Goal: Contribute content

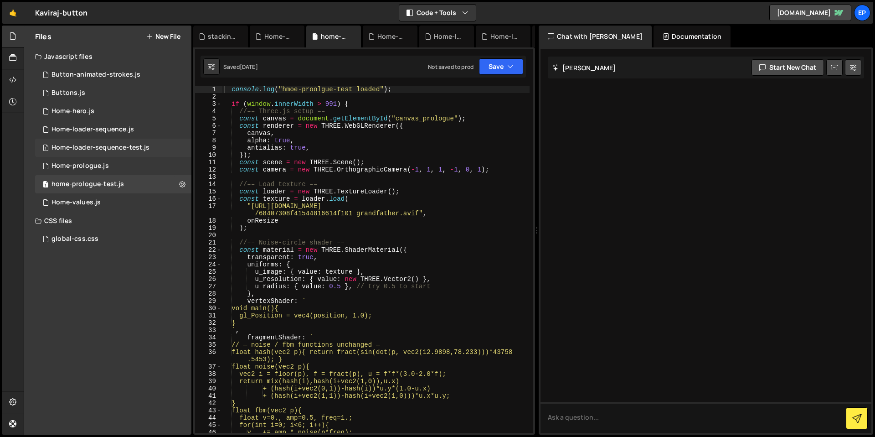
click at [87, 148] on div "Home-loader-sequence-test.js" at bounding box center [100, 148] width 98 height 8
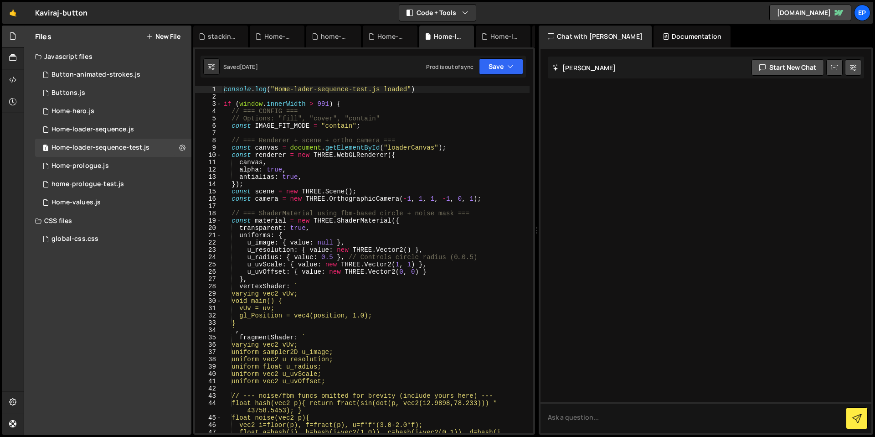
click at [342, 143] on div "console . log ( "Home-lader-sequence-test.js loaded" ) if ( window . innerWidth…" at bounding box center [376, 270] width 308 height 369
click at [493, 62] on button "Save" at bounding box center [501, 66] width 44 height 16
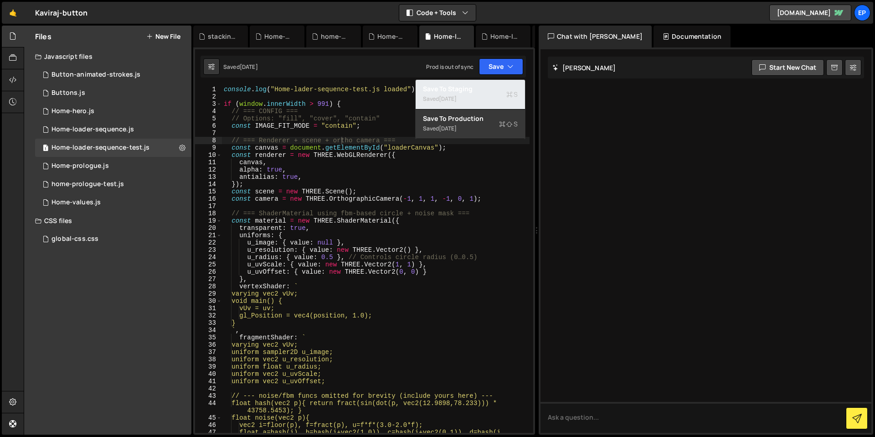
drag, startPoint x: 478, startPoint y: 93, endPoint x: 420, endPoint y: 123, distance: 65.6
click at [478, 93] on div "Saved [DATE]" at bounding box center [470, 98] width 95 height 11
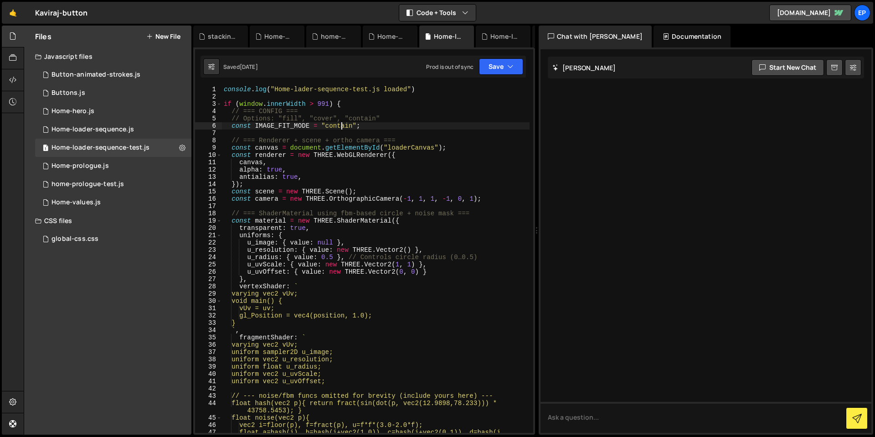
click at [343, 129] on div "console . log ( "Home-lader-sequence-test.js loaded" ) if ( window . innerWidth…" at bounding box center [376, 270] width 308 height 369
click at [512, 65] on icon "button" at bounding box center [510, 66] width 6 height 9
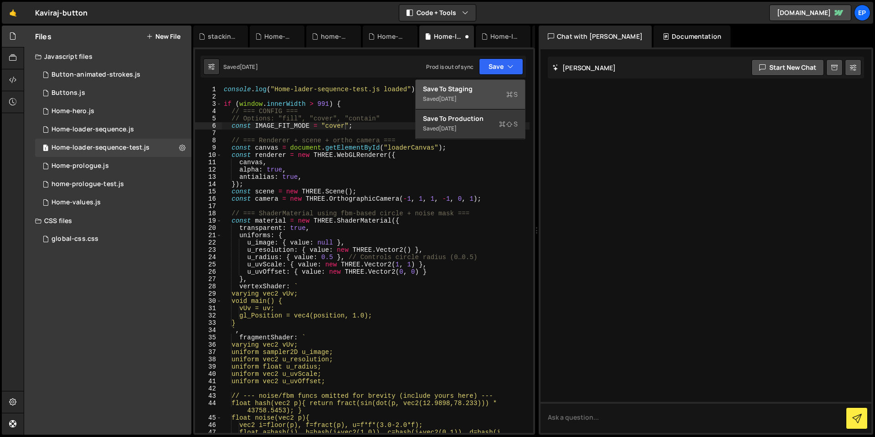
click at [481, 100] on div "Saved [DATE]" at bounding box center [470, 98] width 95 height 11
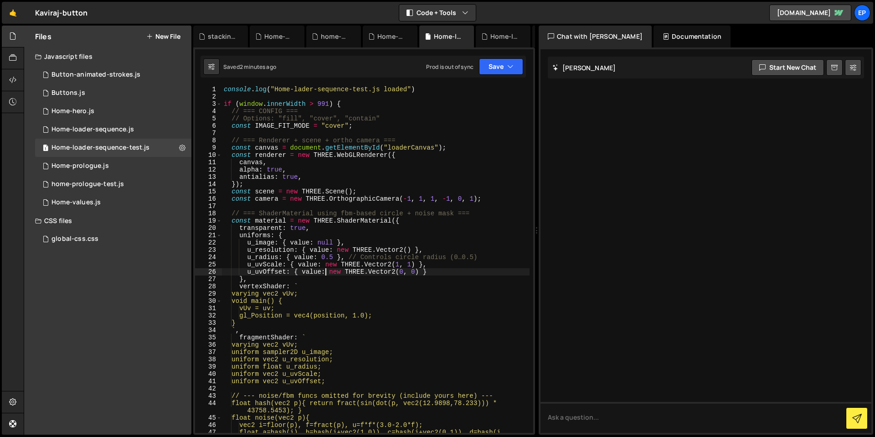
click at [326, 271] on div "console . log ( "Home-lader-sequence-test.js loaded" ) if ( window . innerWidth…" at bounding box center [376, 270] width 308 height 369
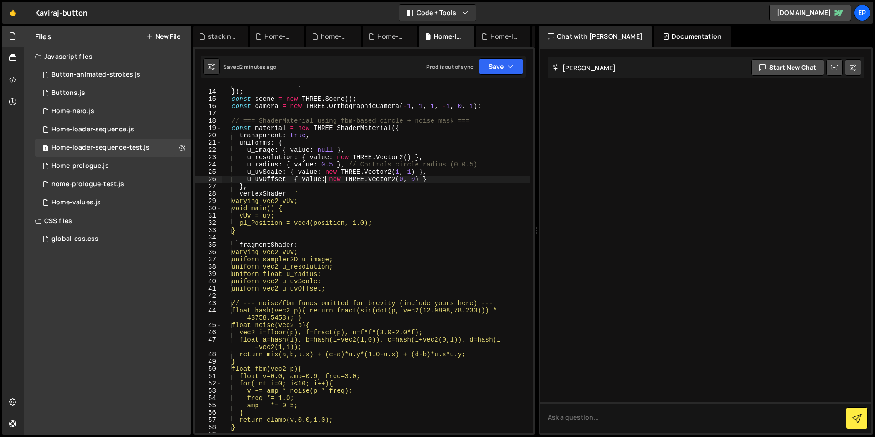
scroll to position [130, 0]
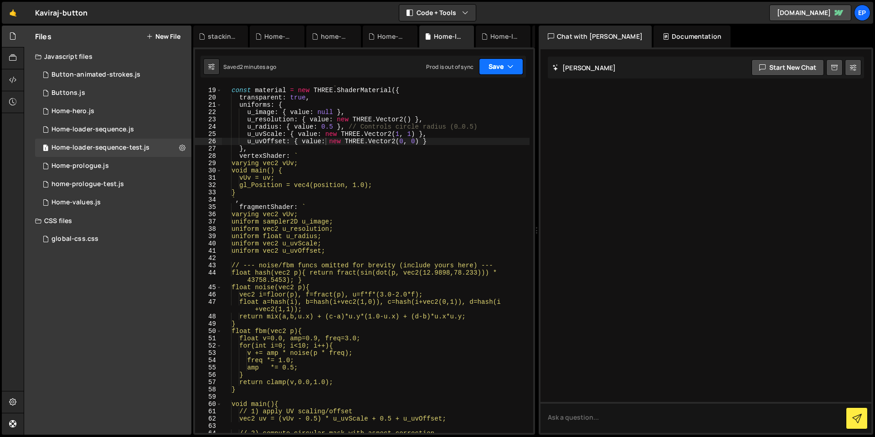
click at [485, 68] on button "Save" at bounding box center [501, 66] width 44 height 16
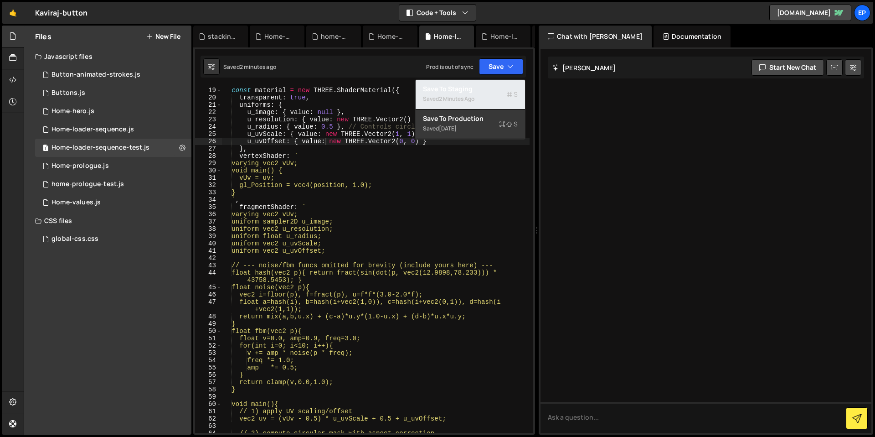
click at [483, 88] on div "Save to Staging S" at bounding box center [470, 88] width 95 height 9
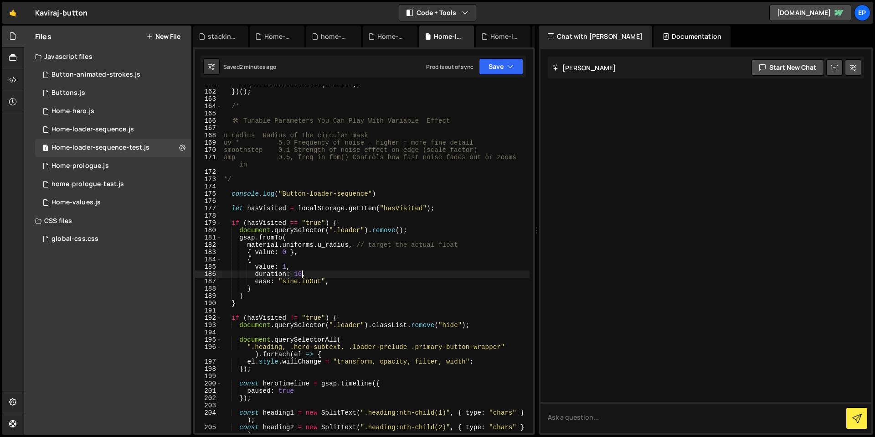
scroll to position [0, 5]
click at [302, 273] on div "requestAnimationFrame ( animate ) ; }) ( ) ; /* 🛠 ️ Tunable Parameters You Can …" at bounding box center [376, 265] width 308 height 369
click at [506, 72] on button "Save" at bounding box center [501, 66] width 44 height 16
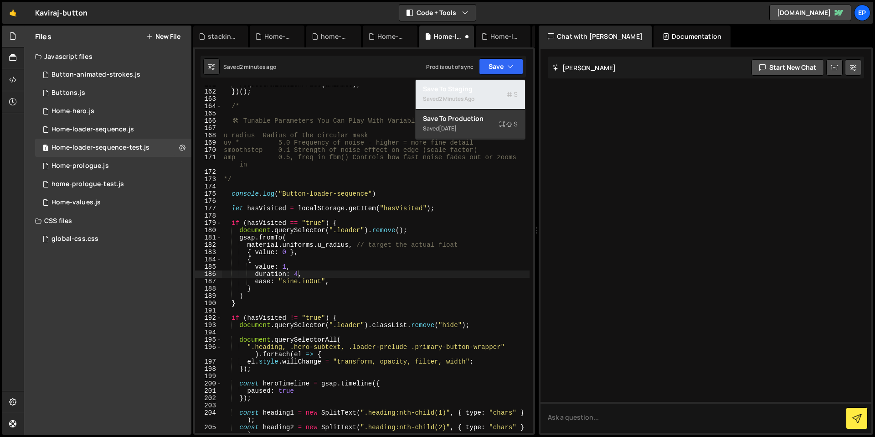
click at [494, 86] on div "Save to Staging S" at bounding box center [470, 88] width 95 height 9
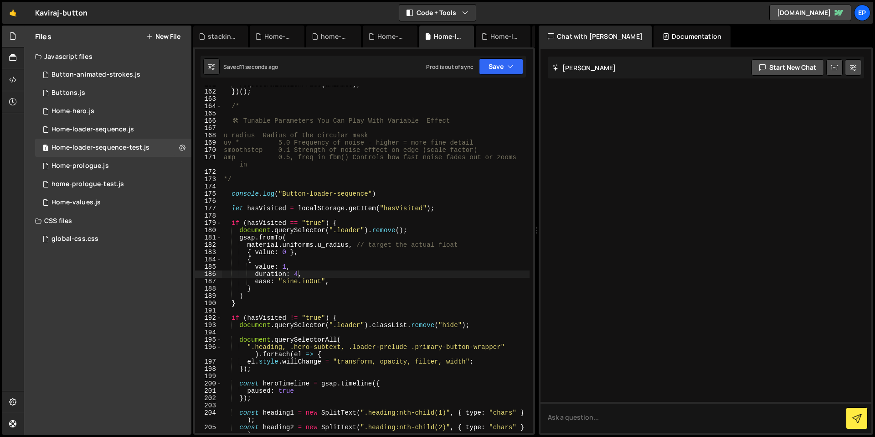
scroll to position [0, 4]
click at [286, 266] on div "requestAnimationFrame ( animate ) ; }) ( ) ; /* 🛠 ️ Tunable Parameters You Can …" at bounding box center [376, 265] width 308 height 369
drag, startPoint x: 494, startPoint y: 69, endPoint x: 486, endPoint y: 85, distance: 17.3
click at [493, 70] on button "Save" at bounding box center [501, 66] width 44 height 16
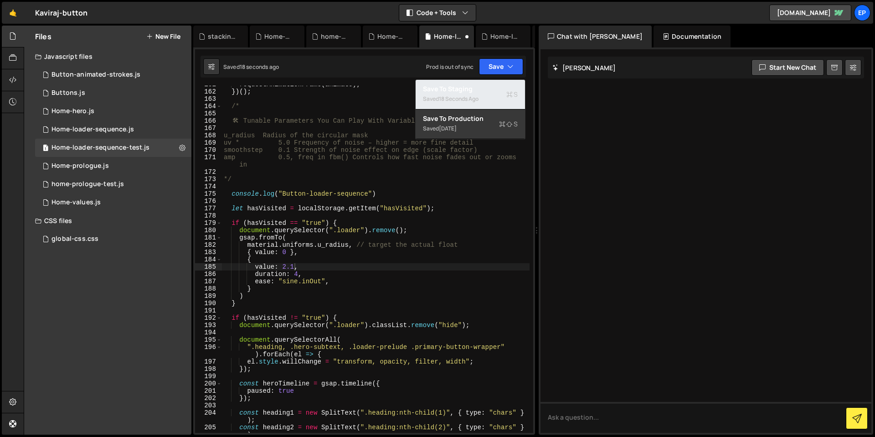
click at [487, 89] on div "Save to Staging S" at bounding box center [470, 88] width 95 height 9
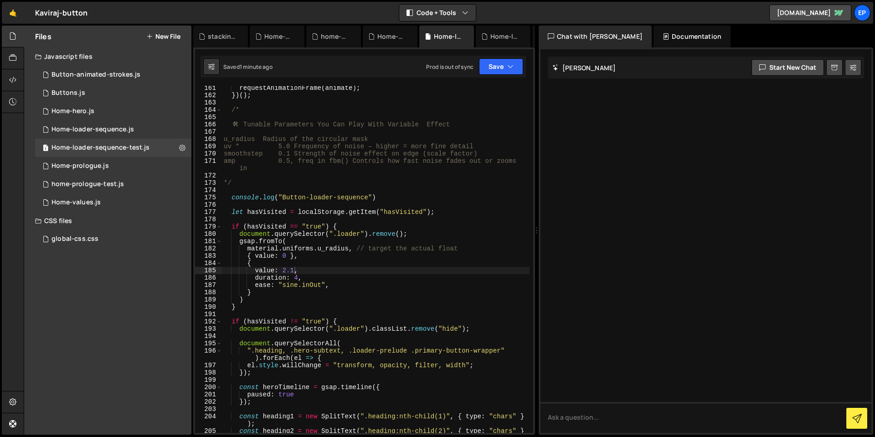
scroll to position [1197, 0]
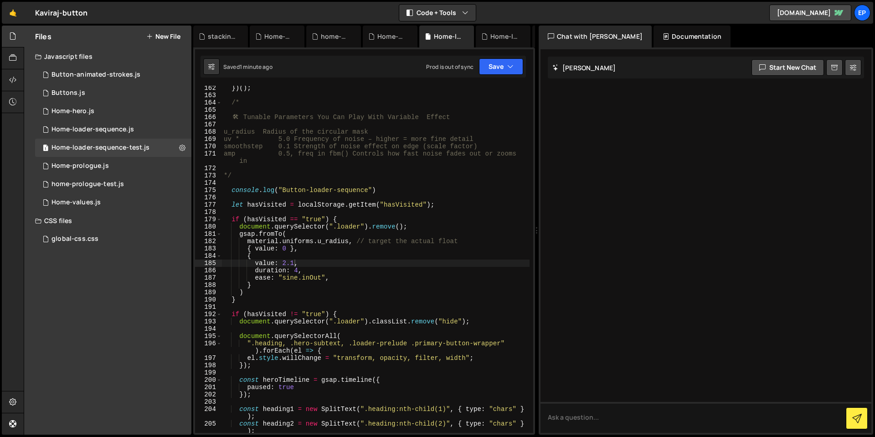
type textarea "".heading, .hero-subtext, .loader-prelude .primary-button-wrapper").forEach(el …"
click at [262, 350] on div "}) ( ) ; /* 🛠 ️ Tunable Parameters You Can Play With Variable Effect u_radius R…" at bounding box center [376, 268] width 308 height 369
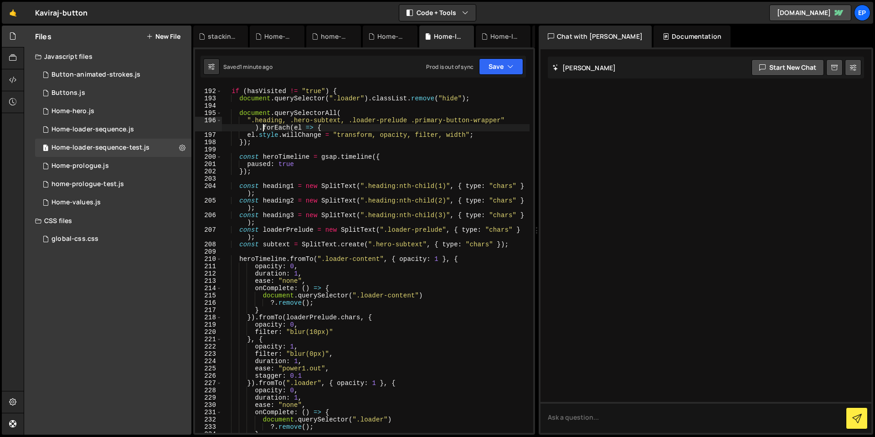
scroll to position [1430, 0]
